Goal: Find specific page/section: Find specific page/section

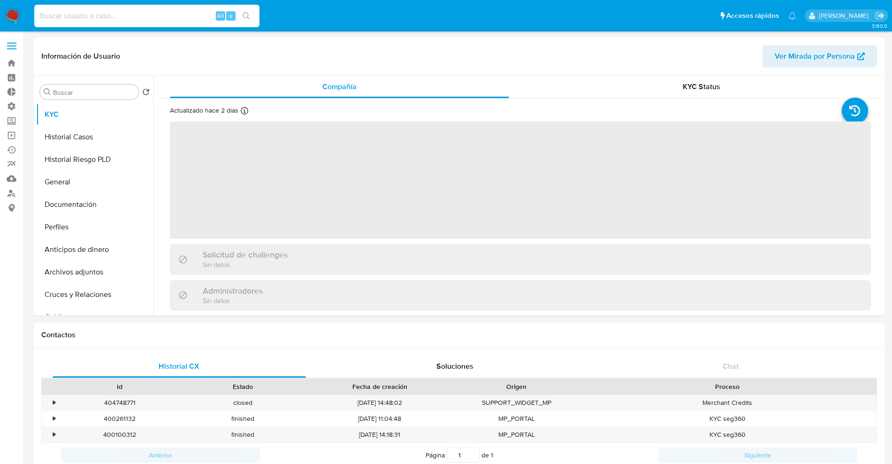
click at [97, 19] on input at bounding box center [146, 16] width 225 height 12
paste input "212012614"
type input "212012614"
select select "10"
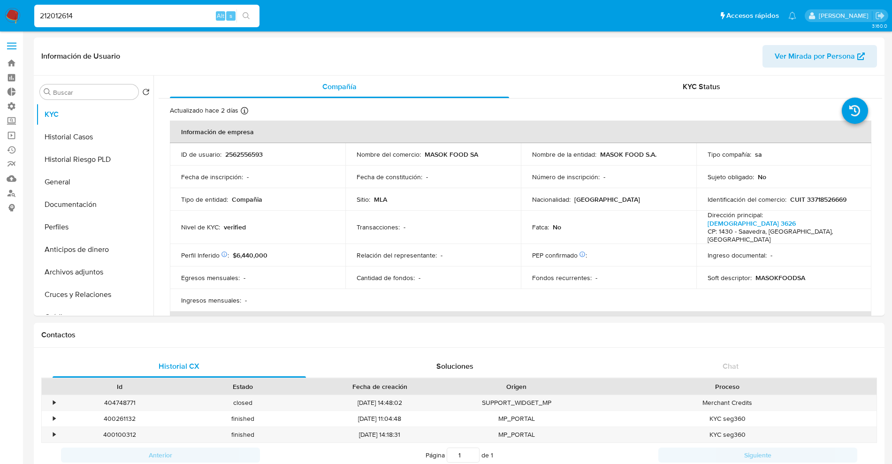
type input "212012614"
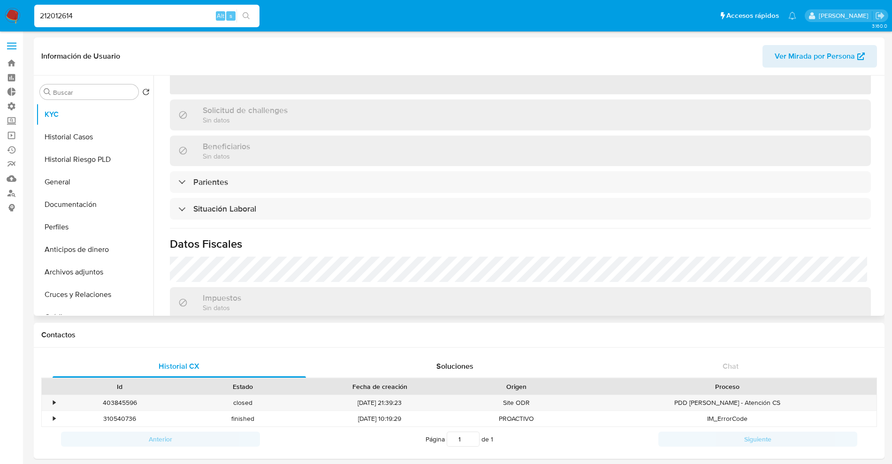
scroll to position [254, 0]
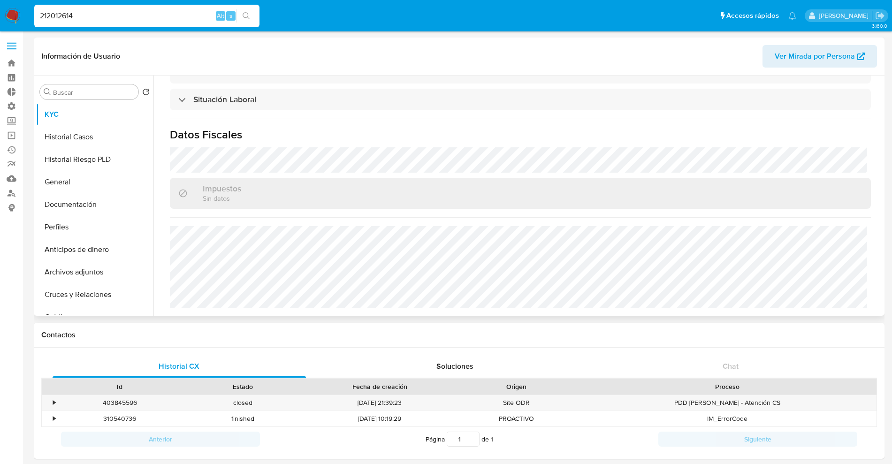
select select "10"
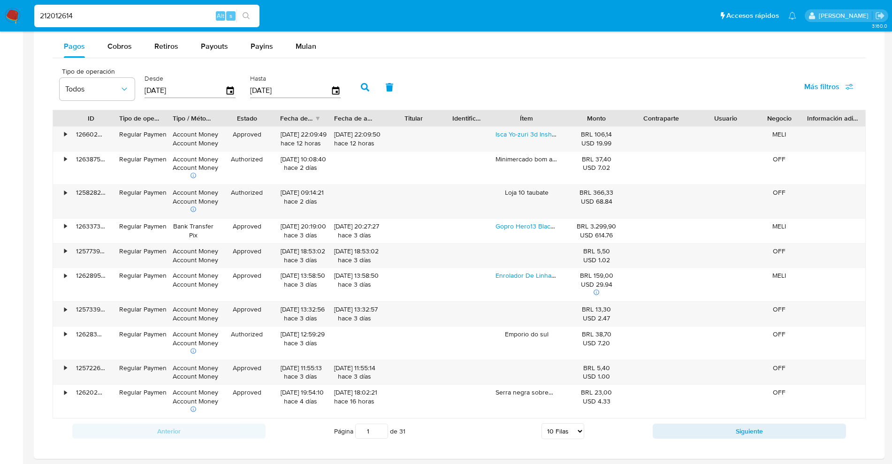
scroll to position [503, 0]
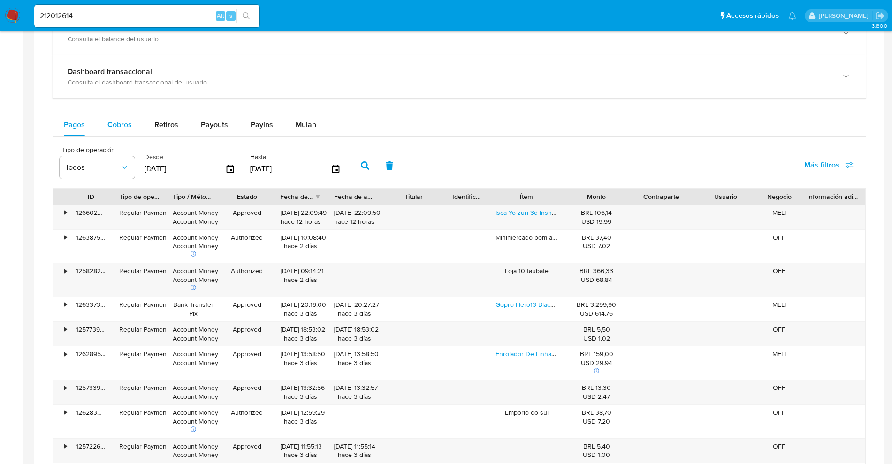
click at [128, 128] on span "Cobros" at bounding box center [119, 124] width 24 height 11
select select "10"
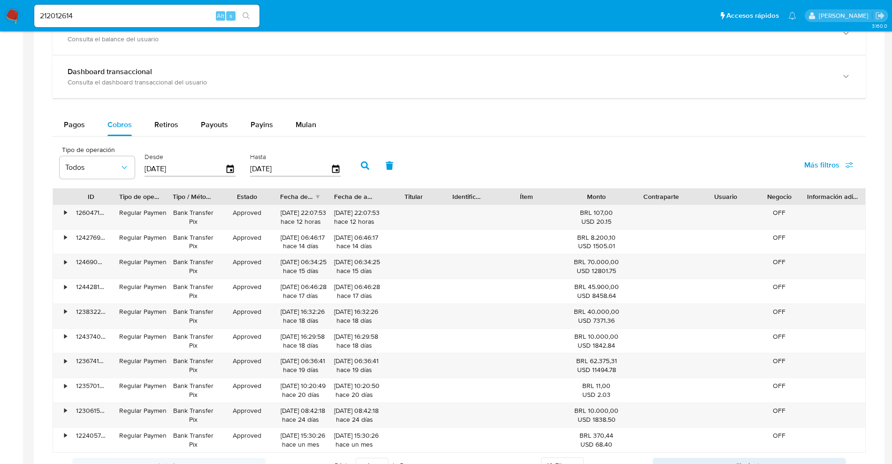
click at [229, 162] on div "[DATE]" at bounding box center [189, 168] width 91 height 15
click at [228, 167] on icon "button" at bounding box center [231, 168] width 8 height 8
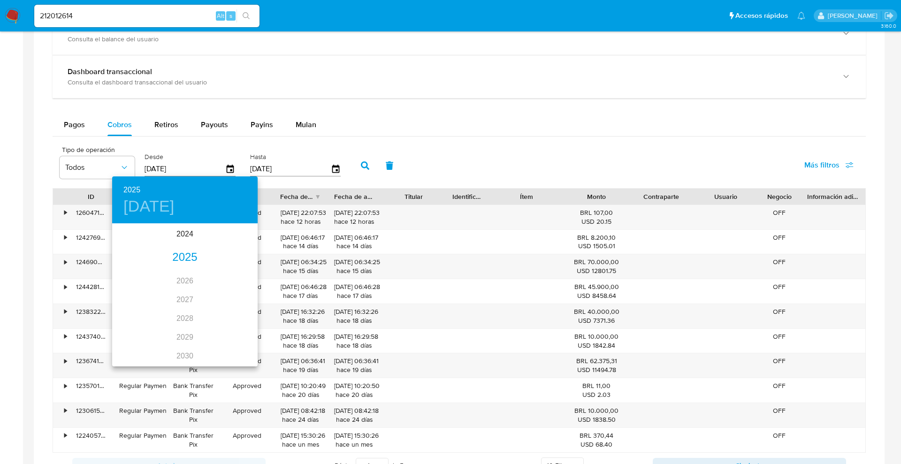
click at [182, 258] on div "2025" at bounding box center [184, 257] width 145 height 19
click at [185, 313] on div "ago." at bounding box center [184, 312] width 48 height 35
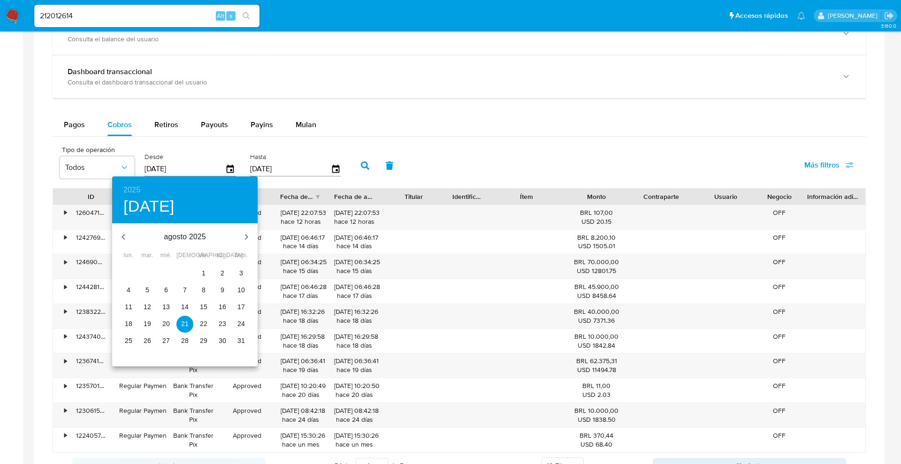
click at [198, 274] on span "1" at bounding box center [203, 272] width 17 height 9
type input "[DATE]"
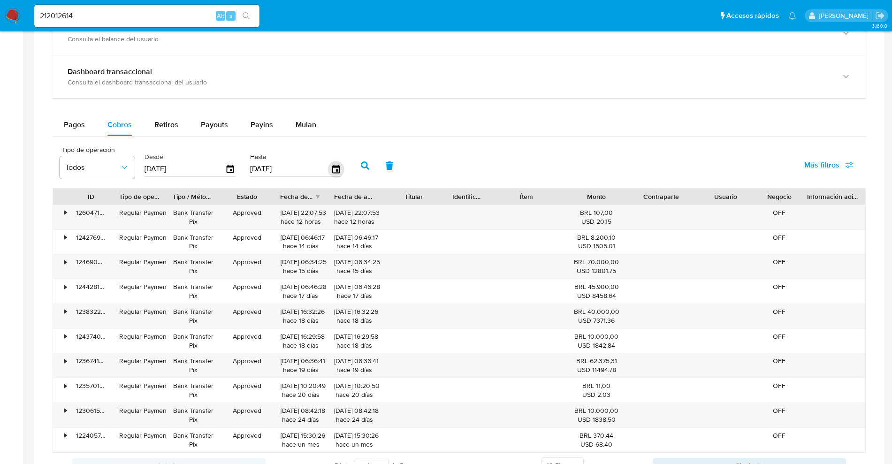
click at [336, 173] on icon "button" at bounding box center [335, 169] width 16 height 16
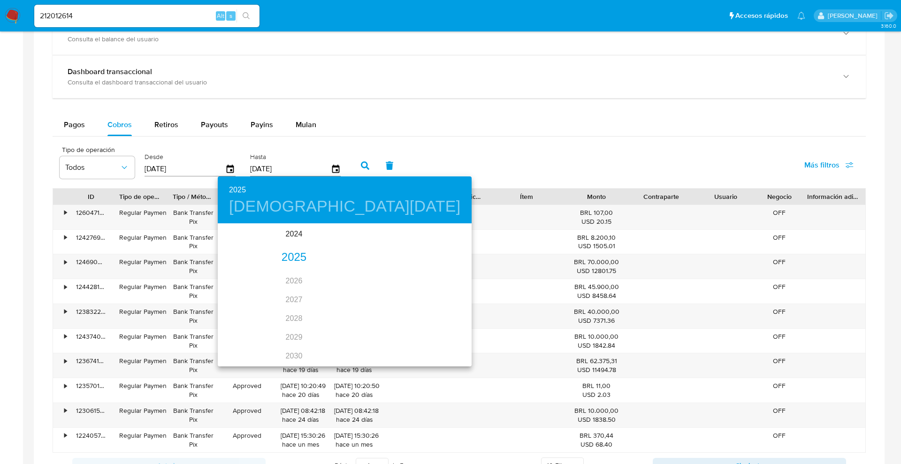
click at [282, 256] on div "2025" at bounding box center [294, 257] width 152 height 19
click at [342, 318] on div "sep." at bounding box center [339, 312] width 48 height 35
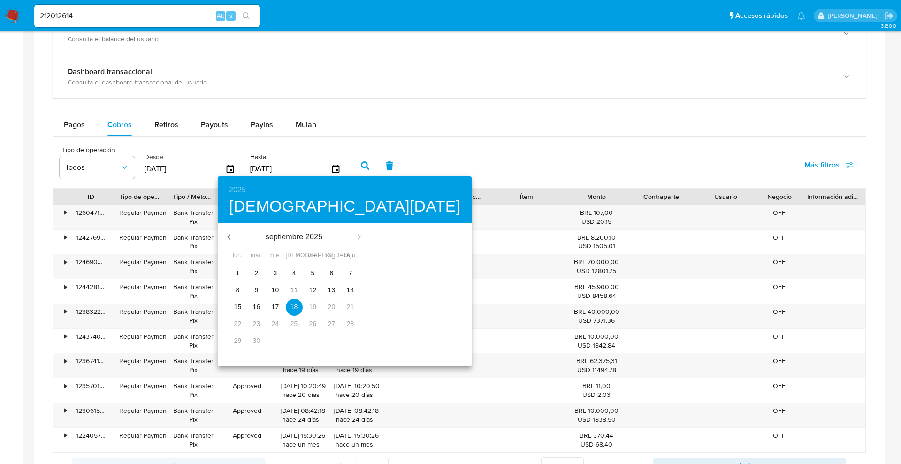
click at [221, 230] on button "button" at bounding box center [229, 237] width 23 height 23
click at [232, 243] on button "button" at bounding box center [229, 237] width 23 height 23
drag, startPoint x: 359, startPoint y: 235, endPoint x: 355, endPoint y: 238, distance: 5.0
click at [358, 236] on button "button" at bounding box center [359, 237] width 23 height 23
click at [348, 342] on p "31" at bounding box center [351, 340] width 8 height 9
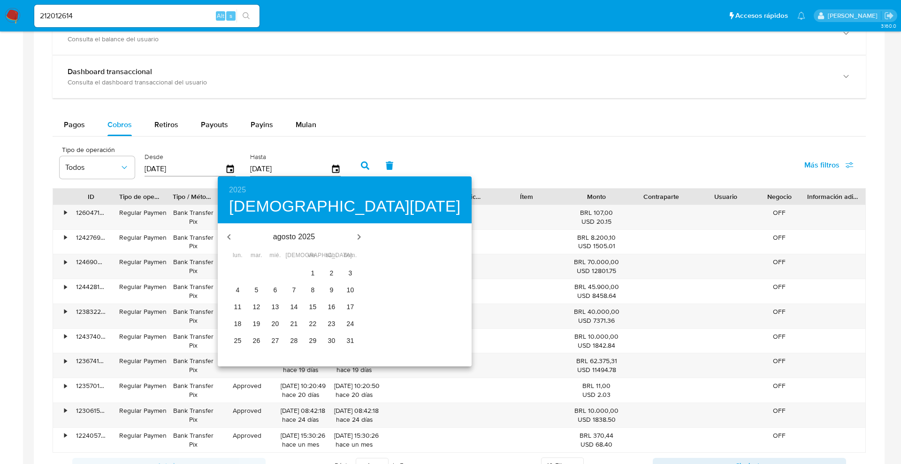
type input "[DATE]"
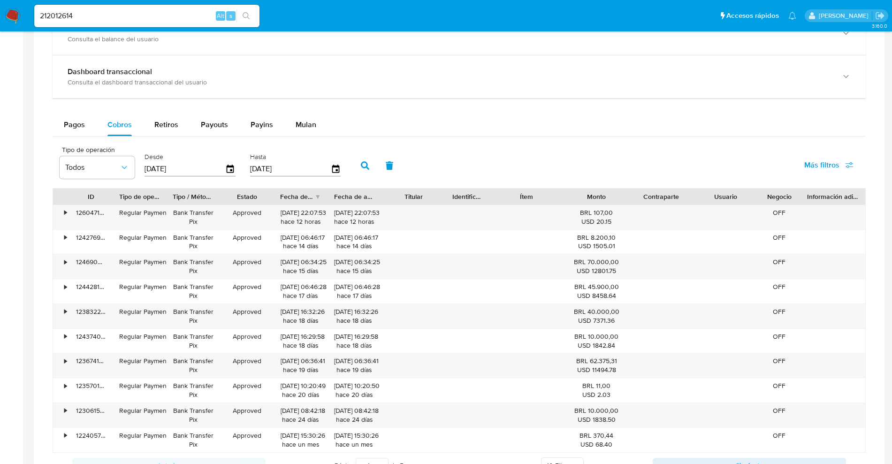
click at [365, 169] on icon "button" at bounding box center [365, 165] width 8 height 8
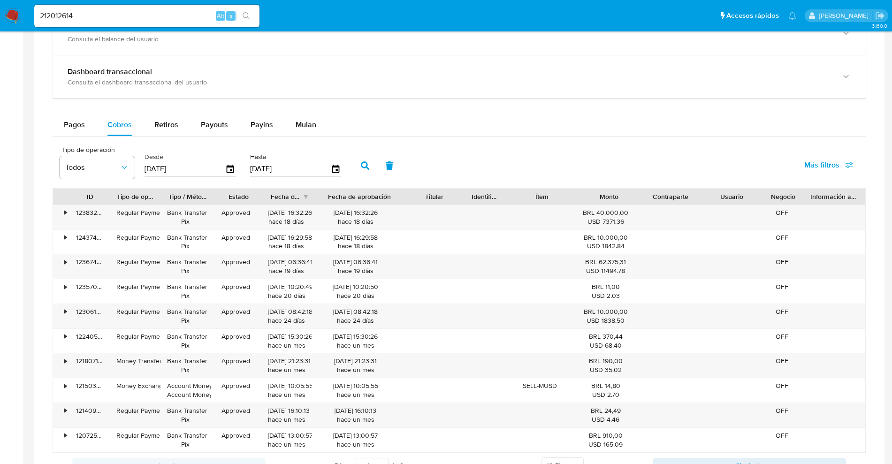
drag, startPoint x: 381, startPoint y: 195, endPoint x: 435, endPoint y: 191, distance: 54.5
click at [435, 192] on div "ID Tipo de operación Tipo / Método Estado Fecha de creación Fecha de aprobación…" at bounding box center [459, 197] width 812 height 16
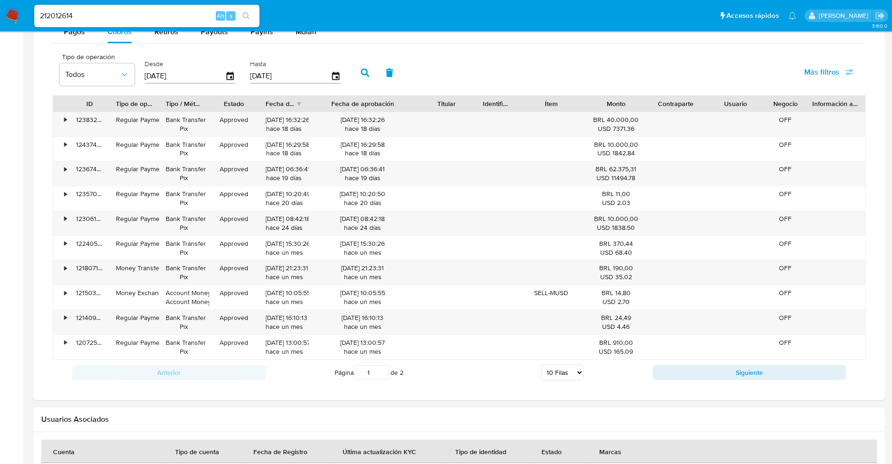
scroll to position [709, 0]
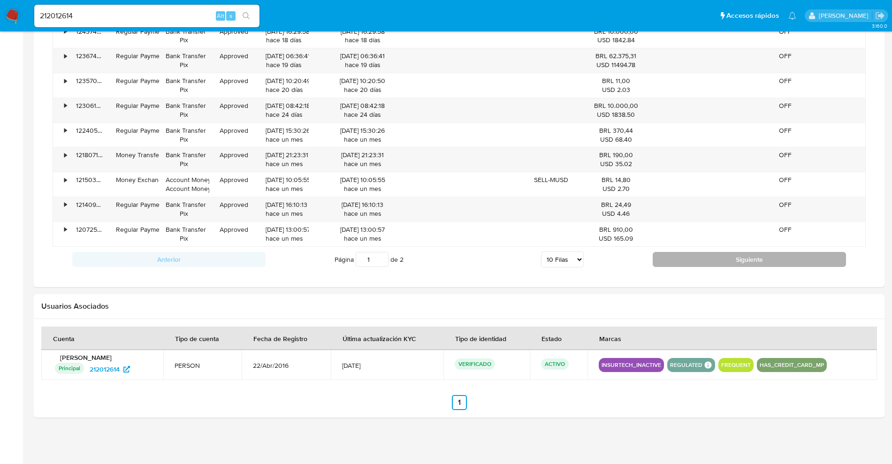
click at [743, 252] on button "Siguiente" at bounding box center [749, 259] width 193 height 15
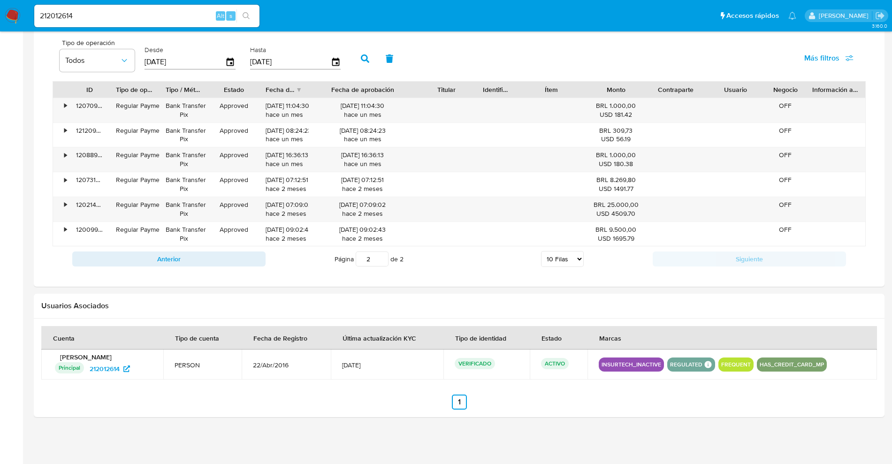
scroll to position [552, 0]
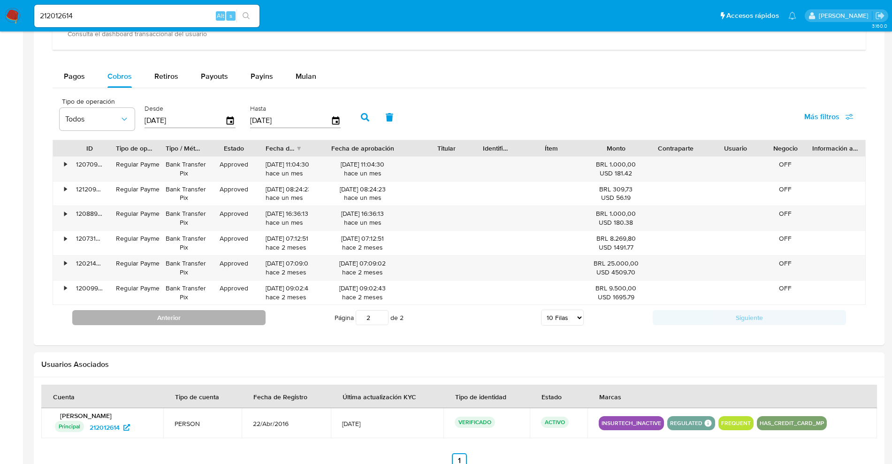
click at [221, 323] on button "Anterior" at bounding box center [168, 317] width 193 height 15
type input "1"
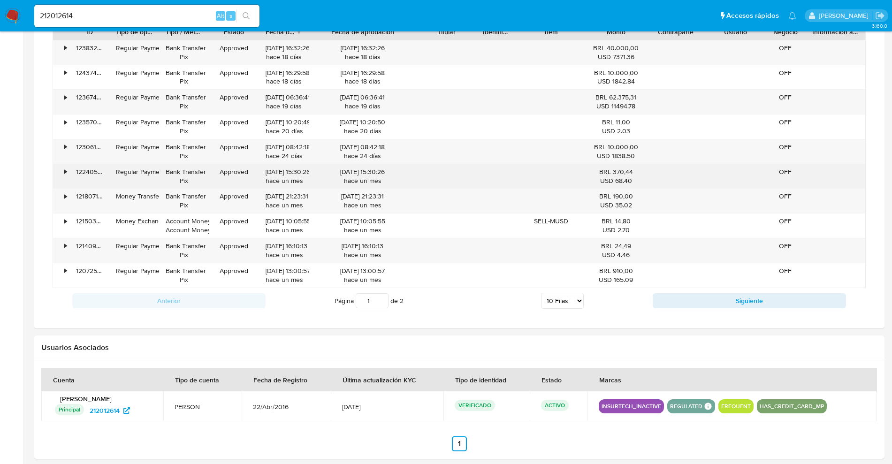
scroll to position [651, 0]
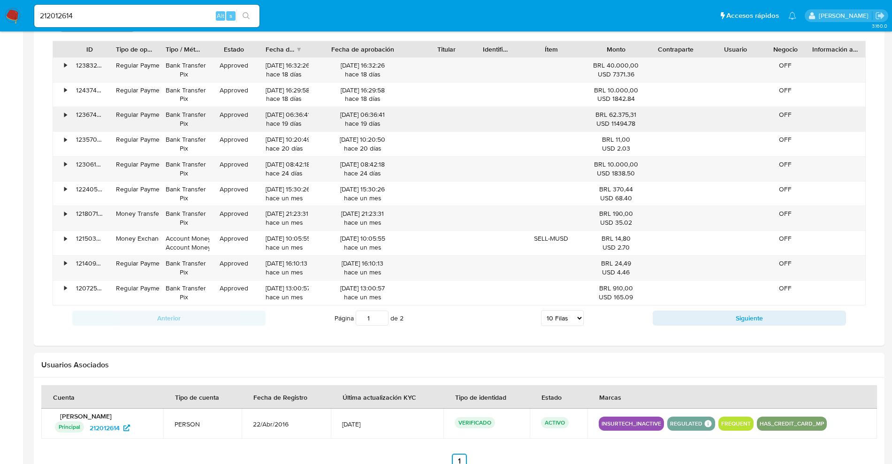
click at [64, 112] on div "•" at bounding box center [61, 119] width 16 height 24
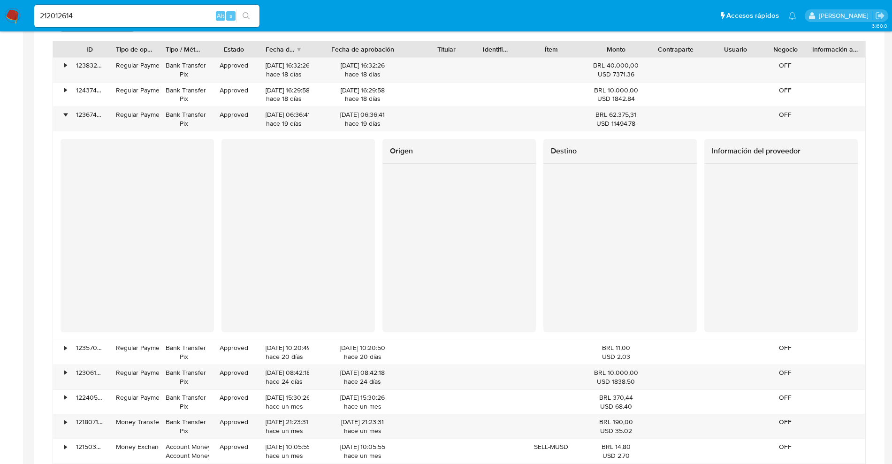
click at [108, 161] on div at bounding box center [459, 184] width 851 height 739
drag, startPoint x: 140, startPoint y: 14, endPoint x: 13, endPoint y: 5, distance: 127.4
click at [0, 12] on nav "Pausado Ver notificaciones 212012614 Alt s Accesos rápidos Presiona las siguien…" at bounding box center [446, 15] width 892 height 31
type input "[PERSON_NAME]"
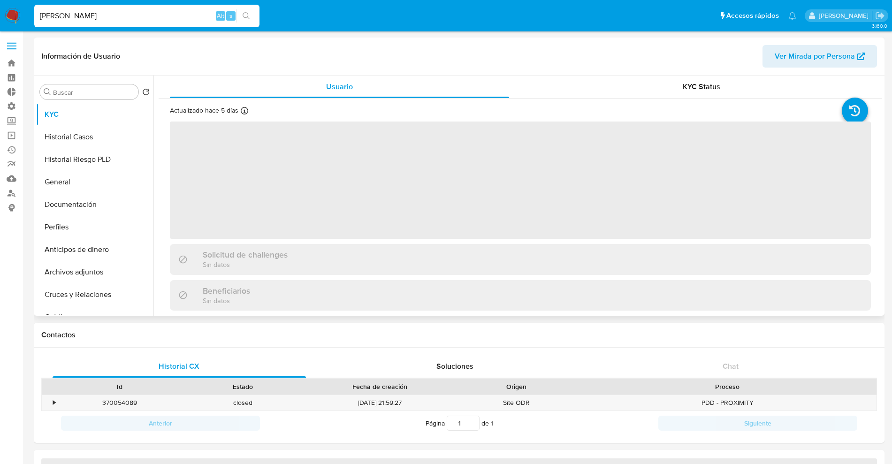
select select "10"
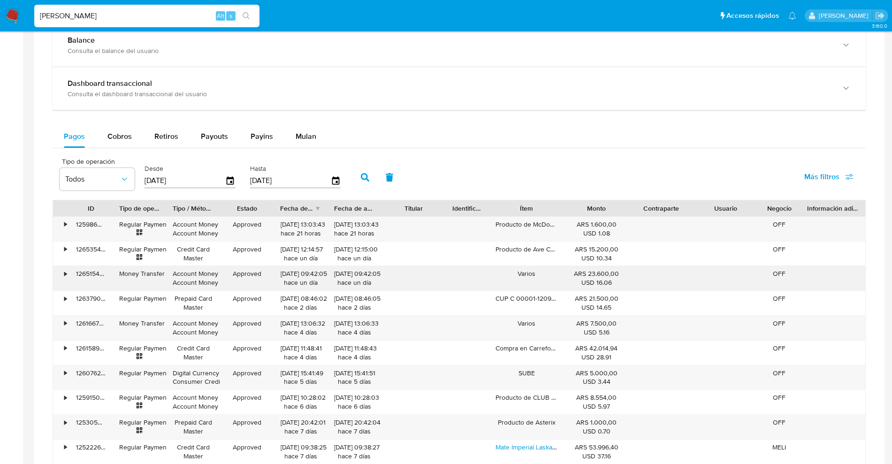
scroll to position [528, 0]
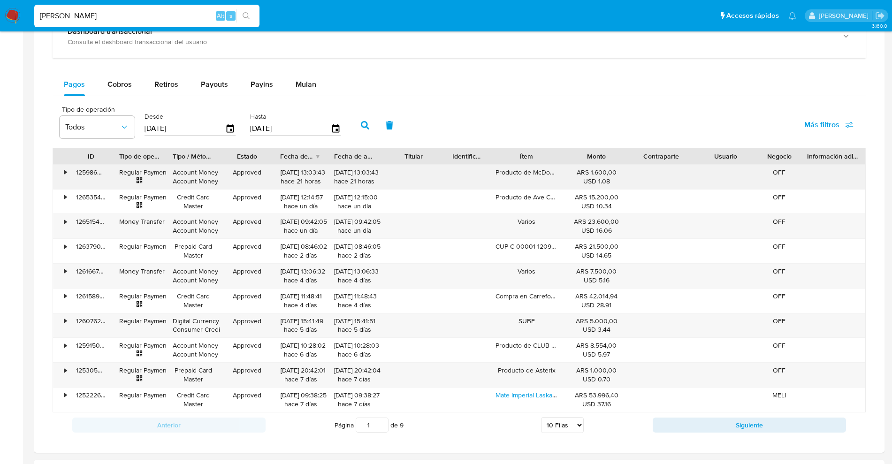
click at [64, 167] on div "•" at bounding box center [61, 177] width 16 height 24
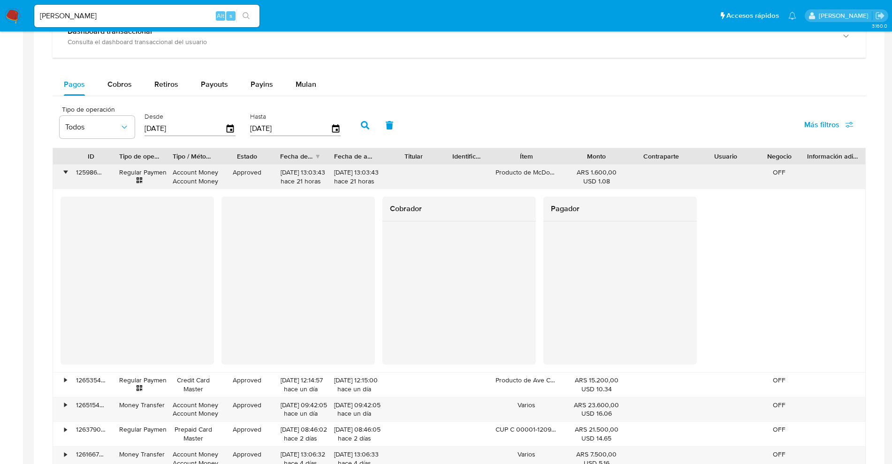
click at [85, 174] on div "125986050369" at bounding box center [90, 177] width 43 height 24
click at [85, 173] on div "125986050369" at bounding box center [90, 177] width 43 height 24
